Goal: Navigation & Orientation: Find specific page/section

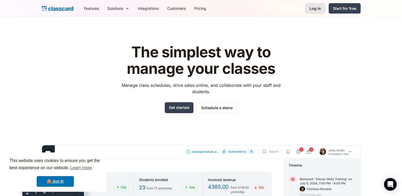
click at [314, 9] on div "Log in" at bounding box center [314, 9] width 11 height 6
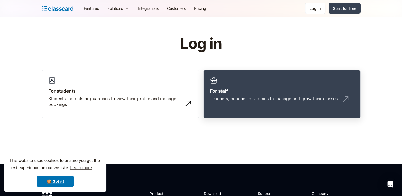
click at [229, 92] on h3 "For staff" at bounding box center [282, 90] width 144 height 7
